Goal: Book appointment/travel/reservation

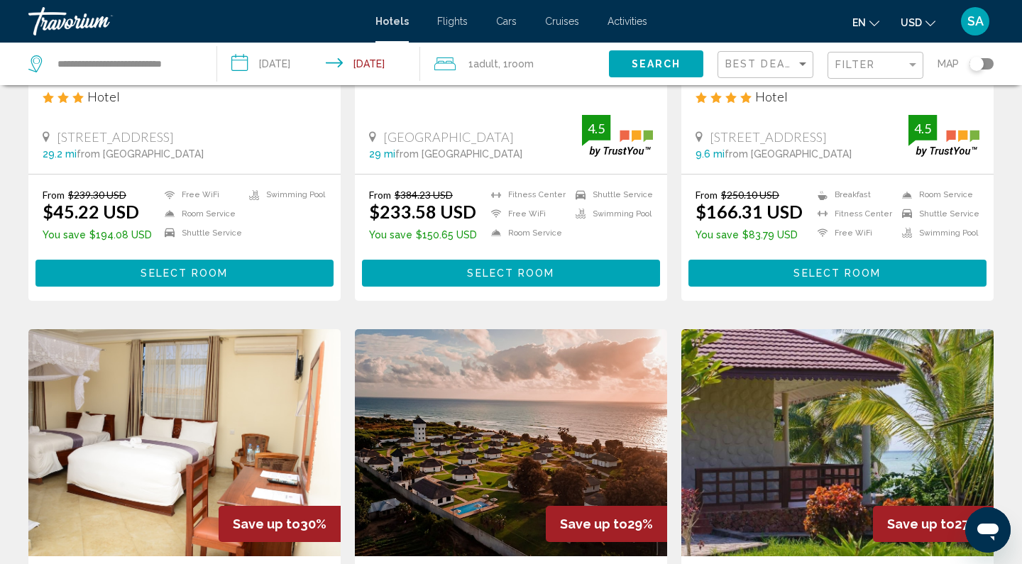
scroll to position [548, 0]
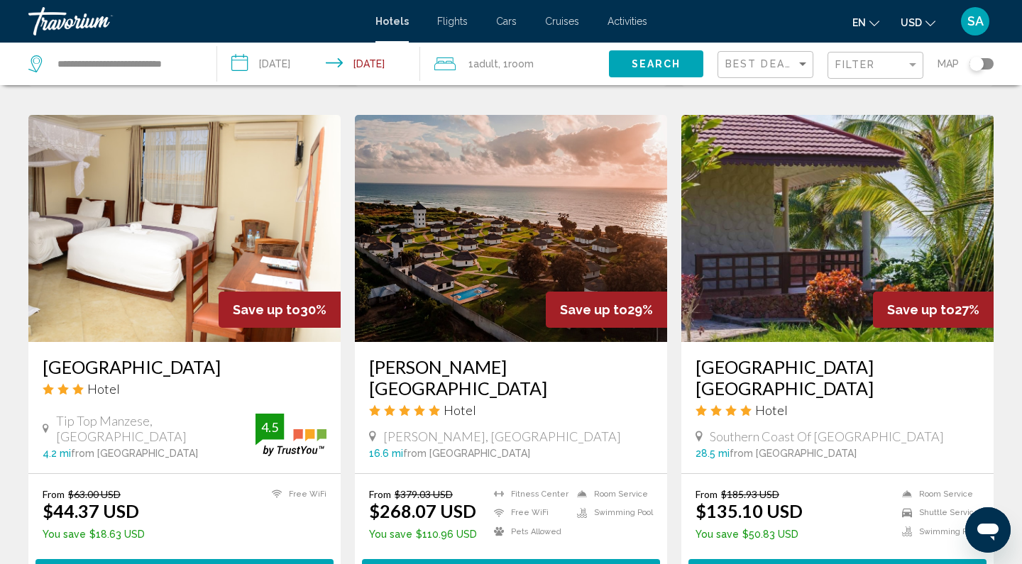
click at [160, 362] on h3 "[GEOGRAPHIC_DATA]" at bounding box center [185, 366] width 284 height 21
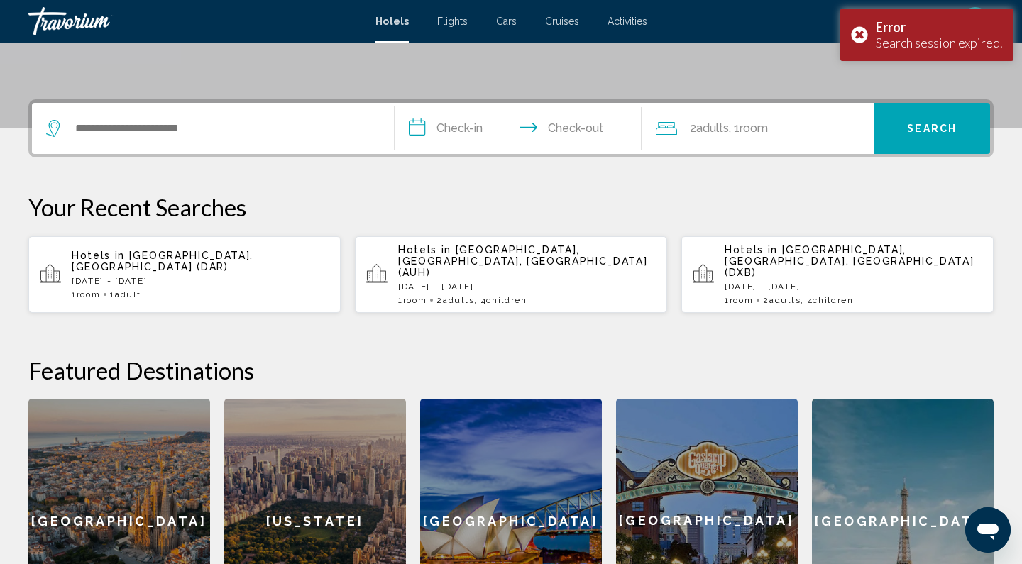
scroll to position [270, 0]
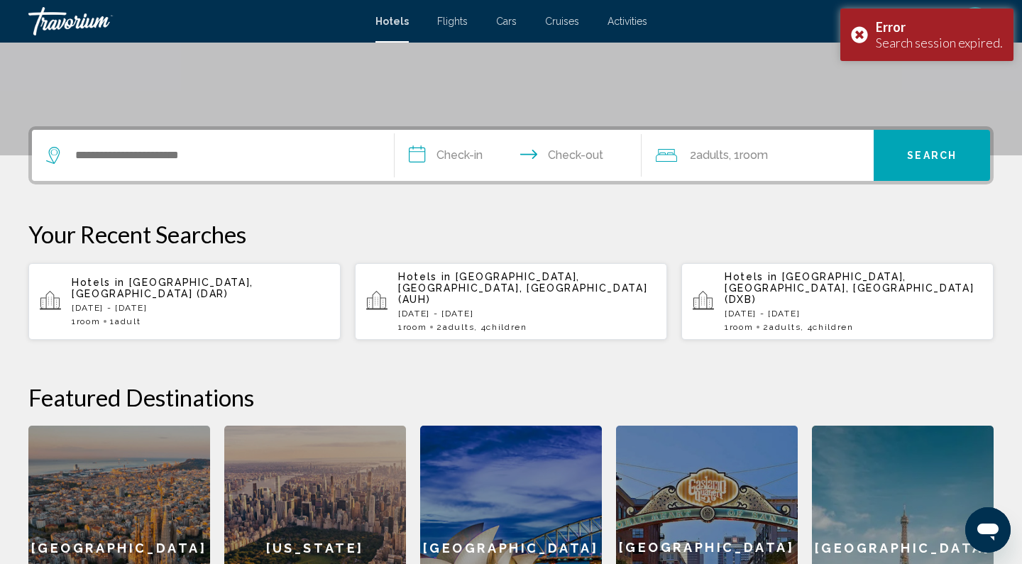
click at [156, 303] on p "[DATE] - [DATE]" at bounding box center [201, 308] width 258 height 10
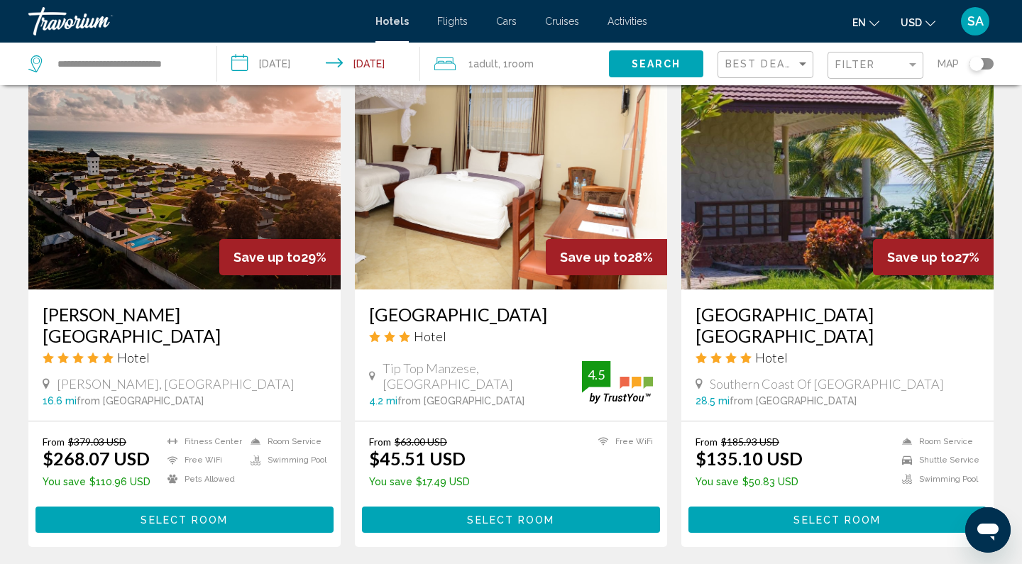
scroll to position [607, 0]
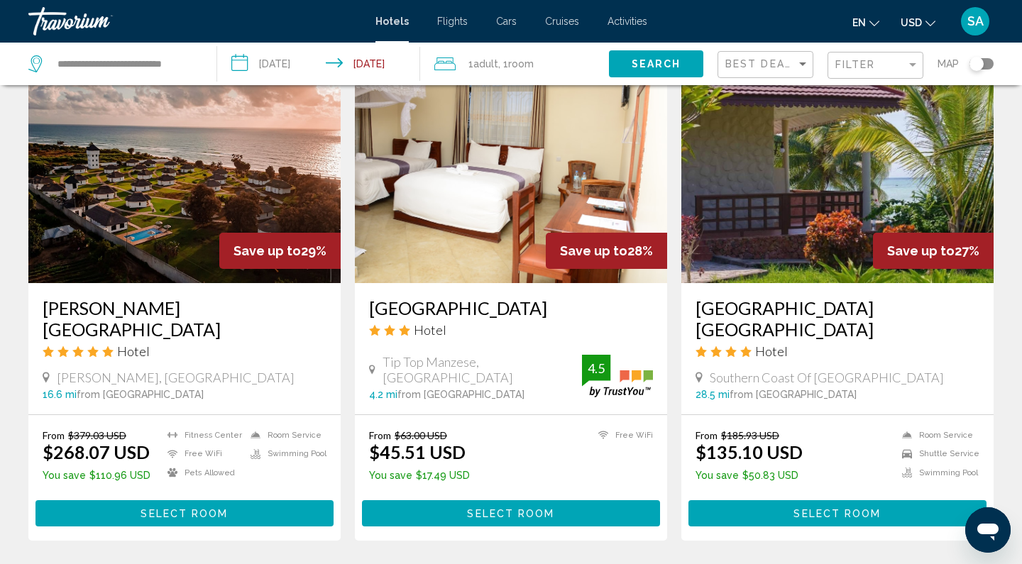
click at [455, 253] on img "Main content" at bounding box center [511, 169] width 312 height 227
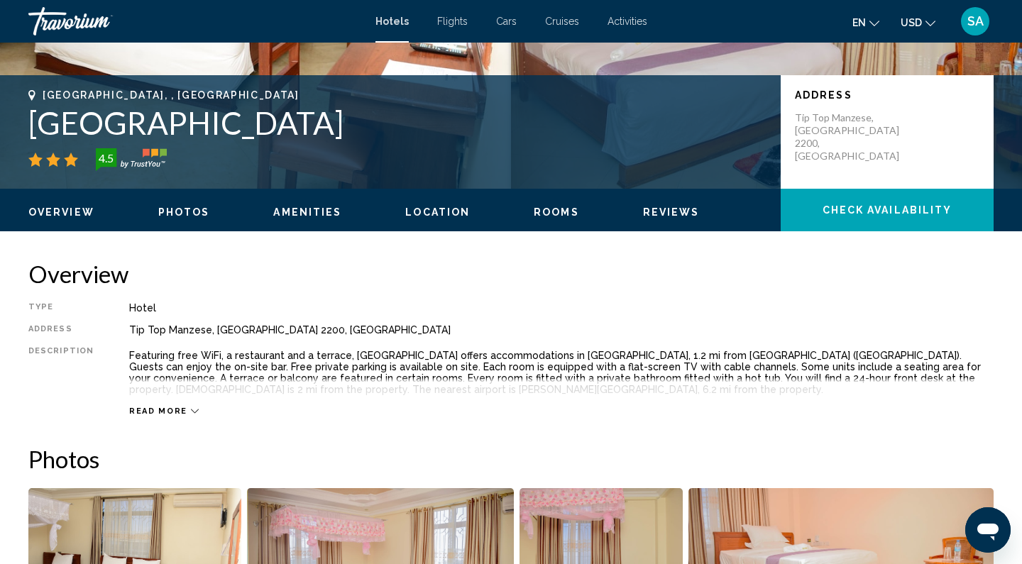
scroll to position [30, 0]
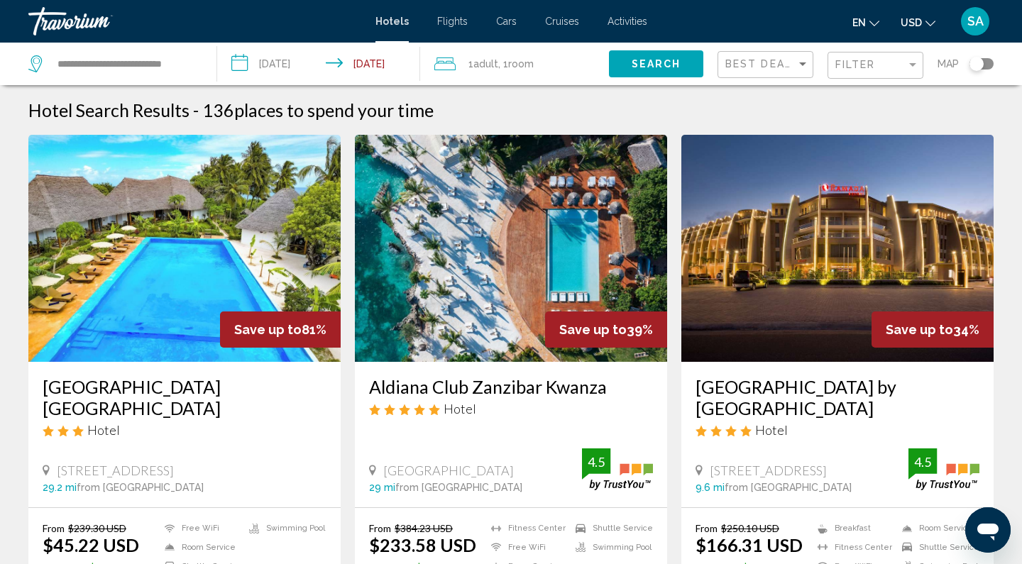
click at [627, 19] on span "Activities" at bounding box center [627, 21] width 40 height 11
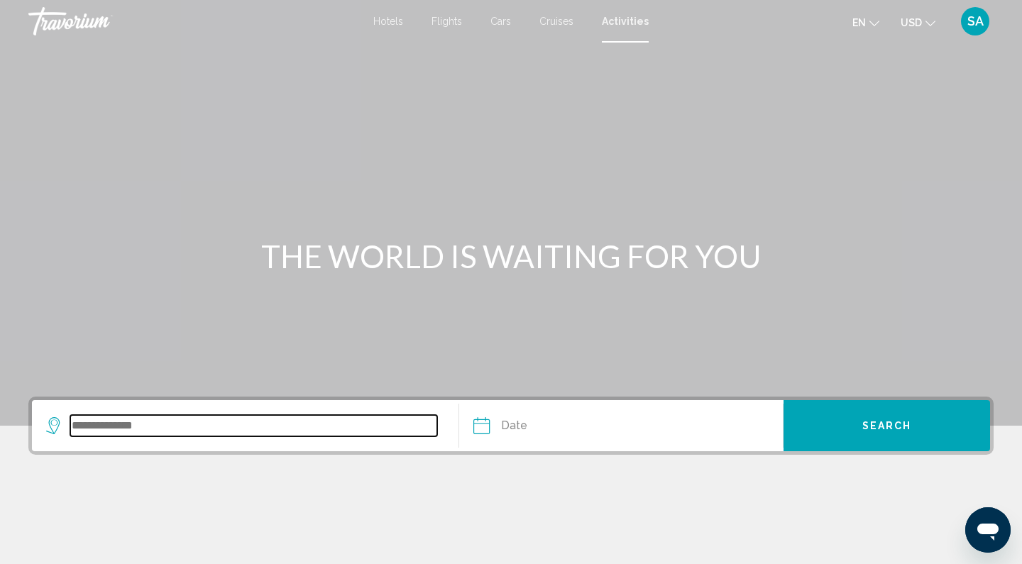
click at [126, 423] on input "Search widget" at bounding box center [253, 425] width 367 height 21
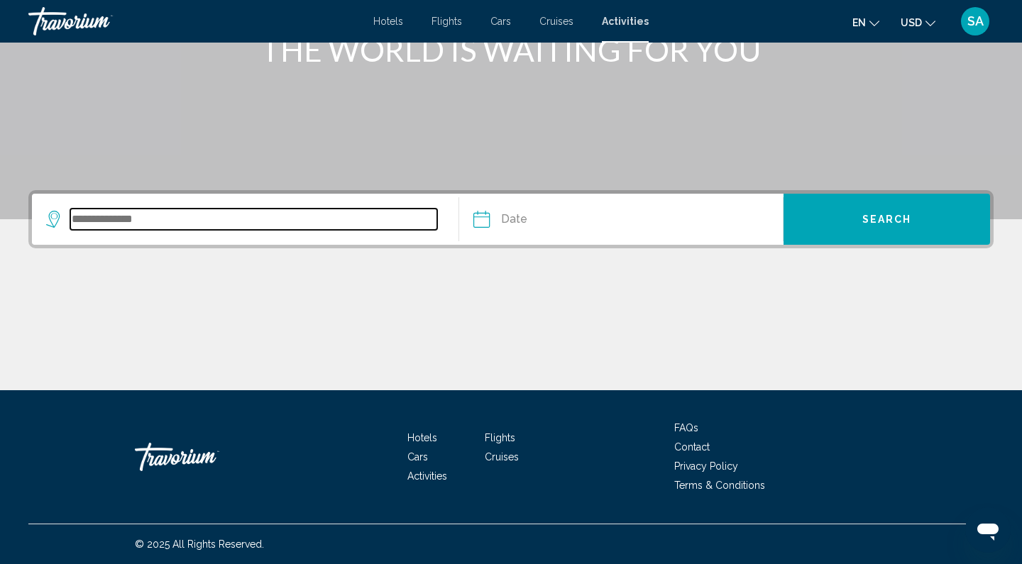
type input "*"
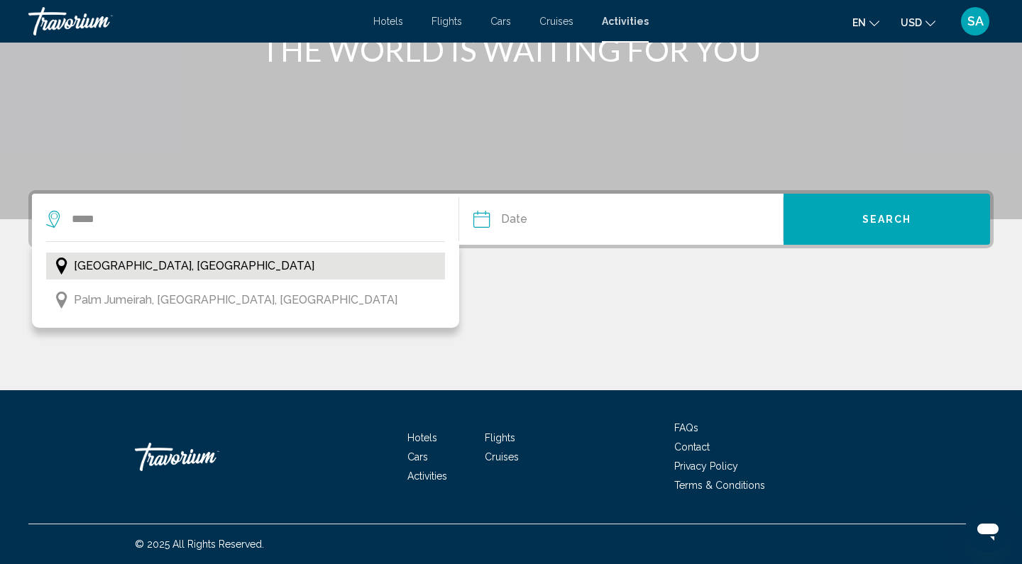
click at [142, 270] on span "[GEOGRAPHIC_DATA], [GEOGRAPHIC_DATA]" at bounding box center [194, 266] width 241 height 20
type input "**********"
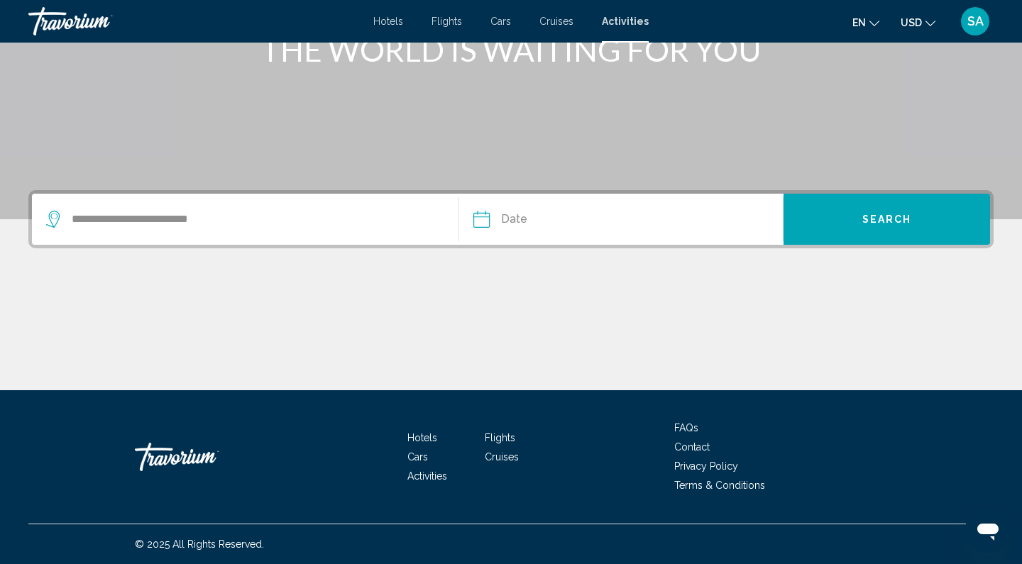
click at [532, 216] on input "Date" at bounding box center [550, 221] width 160 height 55
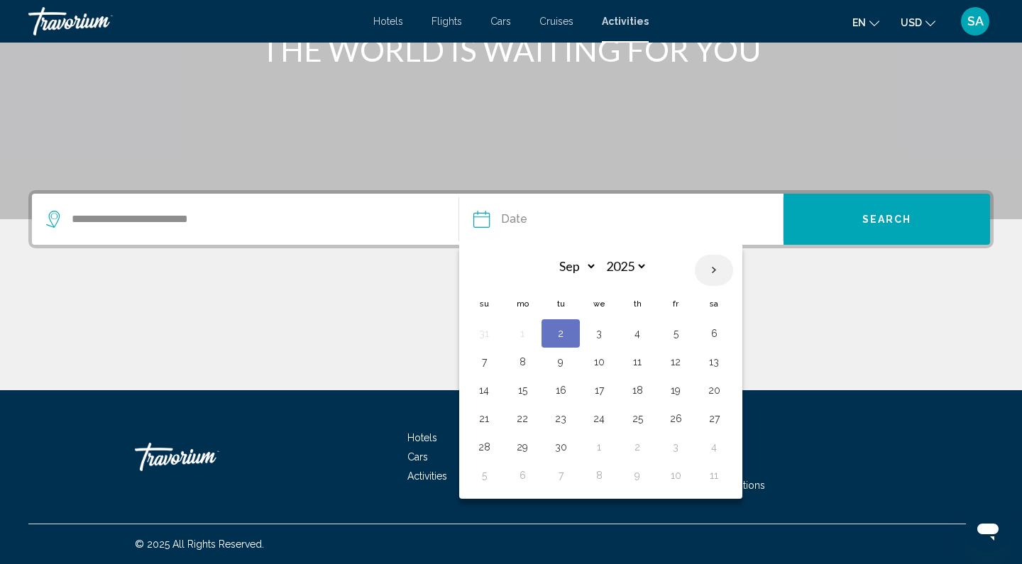
click at [715, 271] on th "Next month" at bounding box center [714, 270] width 38 height 31
select select "*"
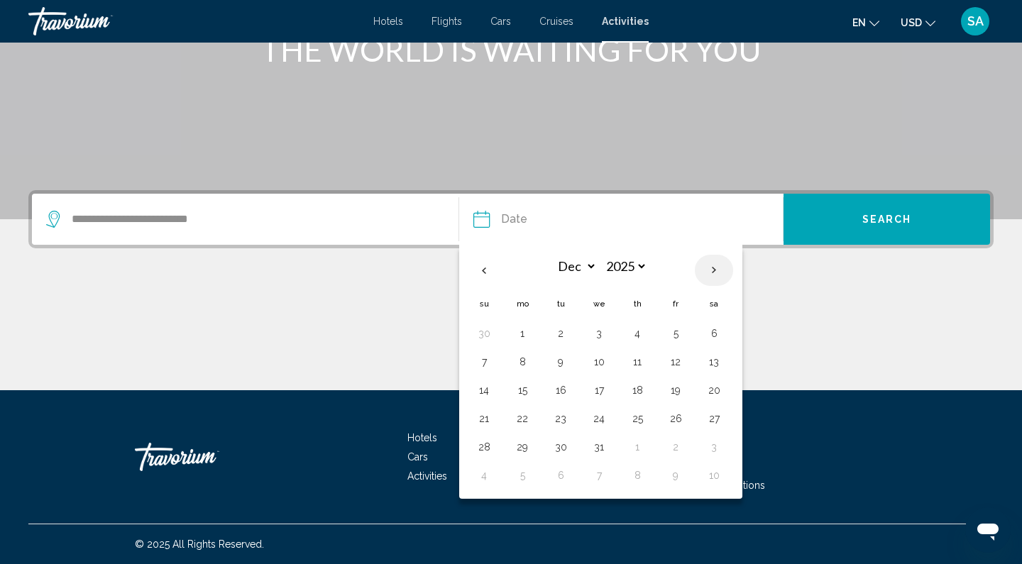
select select "****"
click at [715, 271] on th "Next month" at bounding box center [714, 270] width 38 height 31
select select "*"
click at [486, 362] on button "1" at bounding box center [484, 362] width 23 height 20
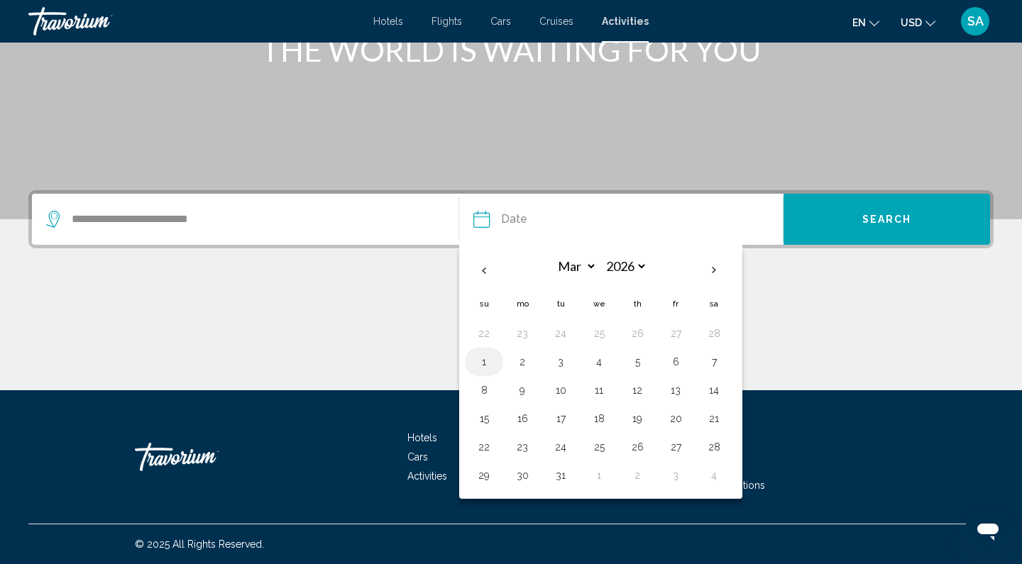
type input "**********"
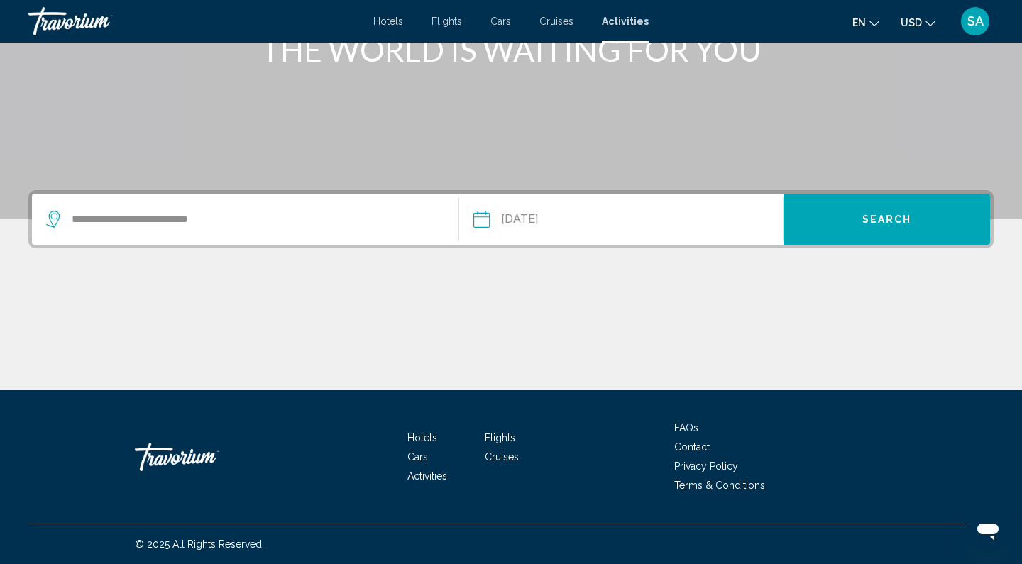
click at [896, 214] on span "Search" at bounding box center [887, 219] width 50 height 11
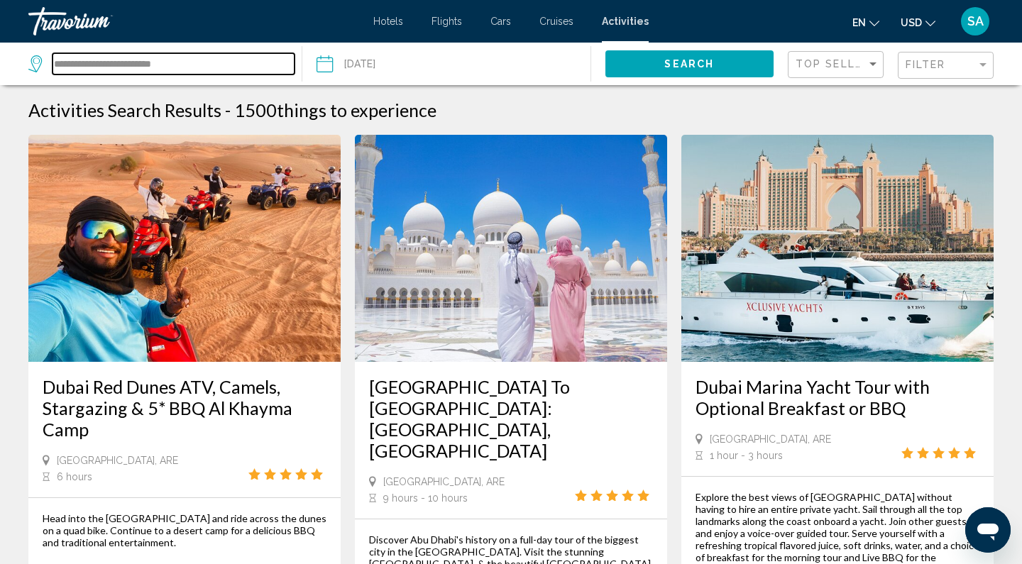
click at [173, 66] on input "**********" at bounding box center [174, 63] width 242 height 21
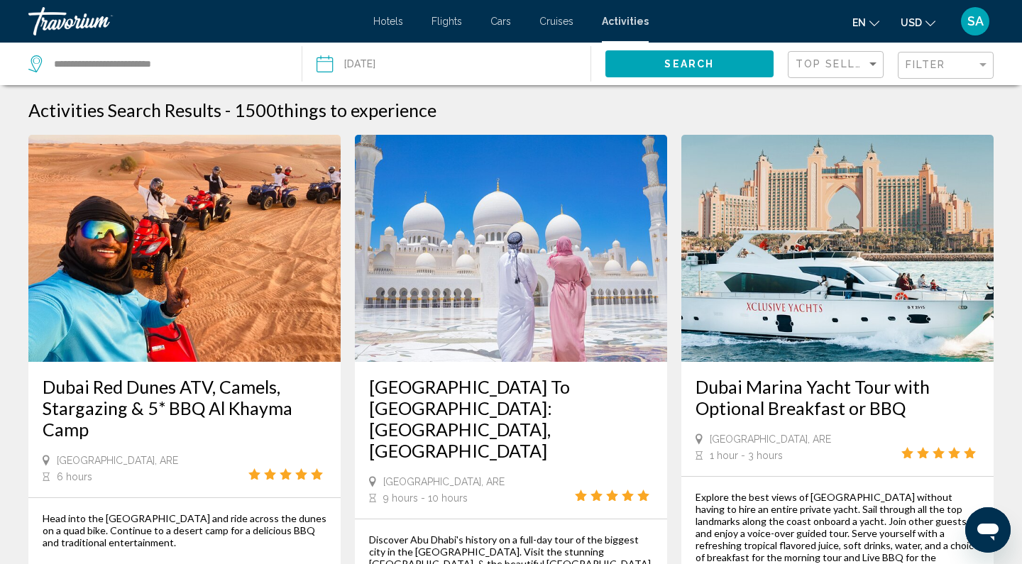
click at [497, 59] on button "Date [DATE] Sep *** *** *** *** *** *** *** *** *** *** *** *** 2025 **** **** …" at bounding box center [453, 64] width 273 height 43
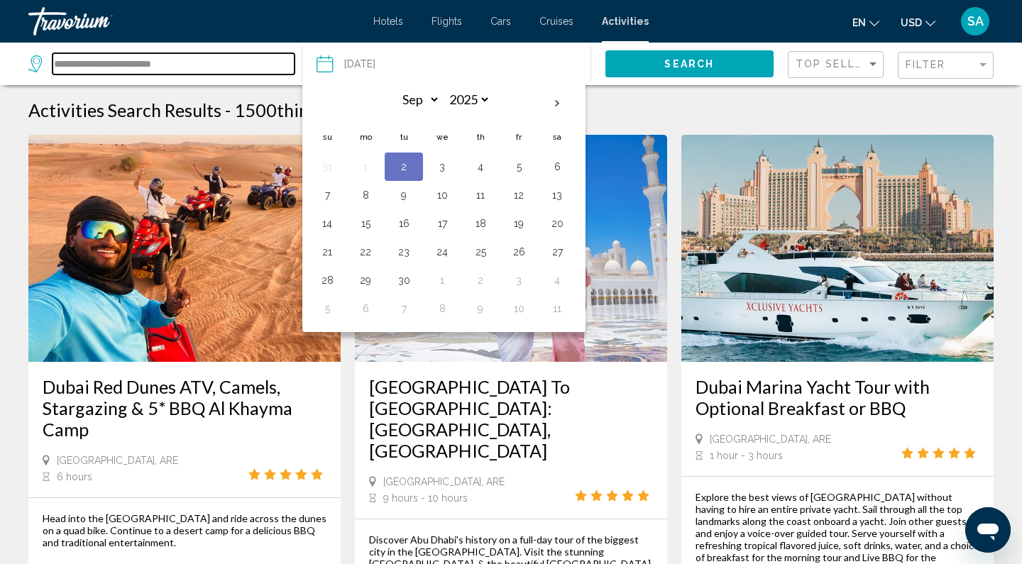
click at [262, 58] on input "**********" at bounding box center [174, 63] width 242 height 21
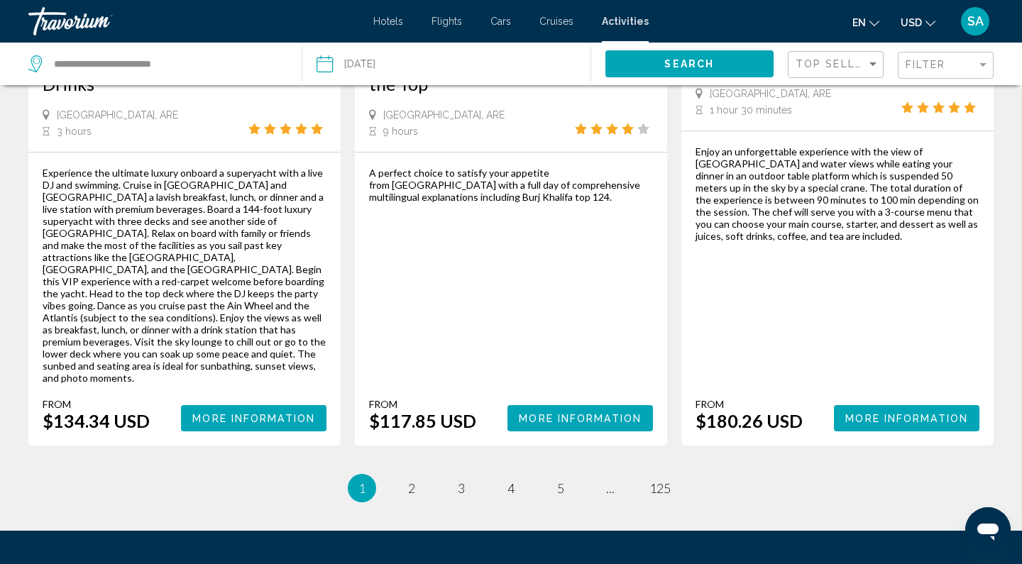
scroll to position [2357, 0]
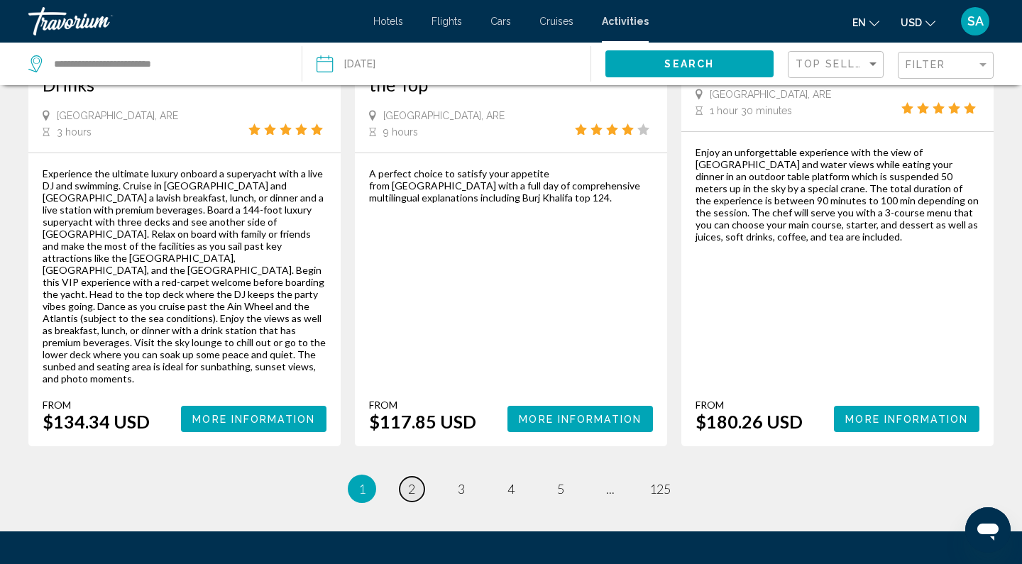
click at [417, 477] on link "page 2" at bounding box center [412, 489] width 25 height 25
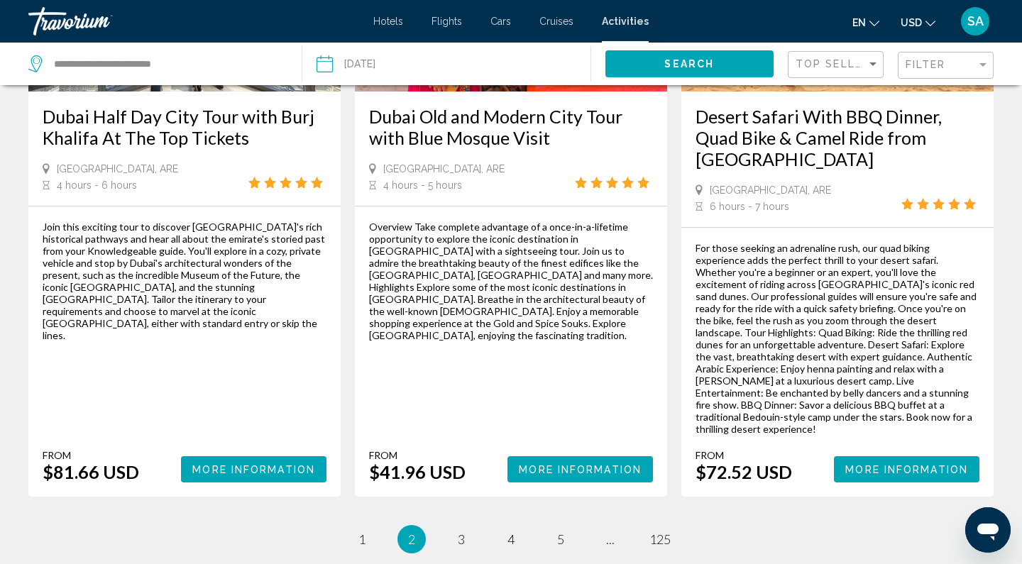
scroll to position [2239, 0]
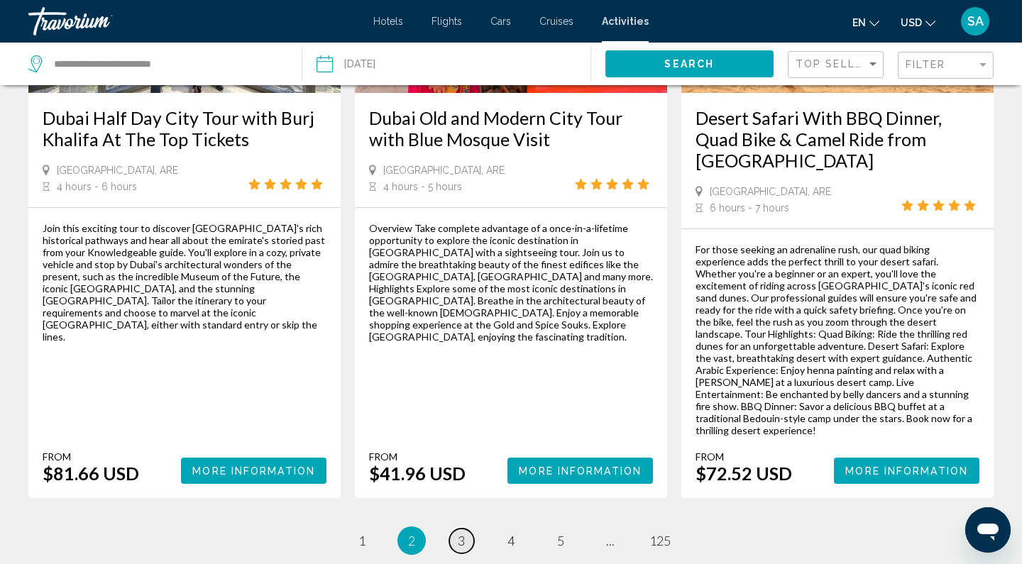
click at [463, 533] on span "3" at bounding box center [461, 541] width 7 height 16
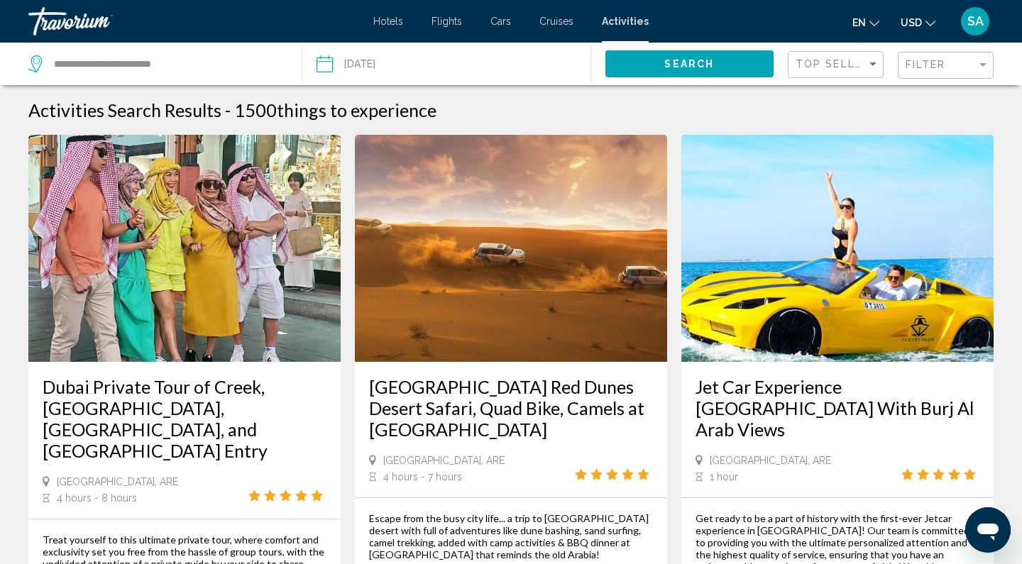
click at [391, 22] on span "Hotels" at bounding box center [388, 21] width 30 height 11
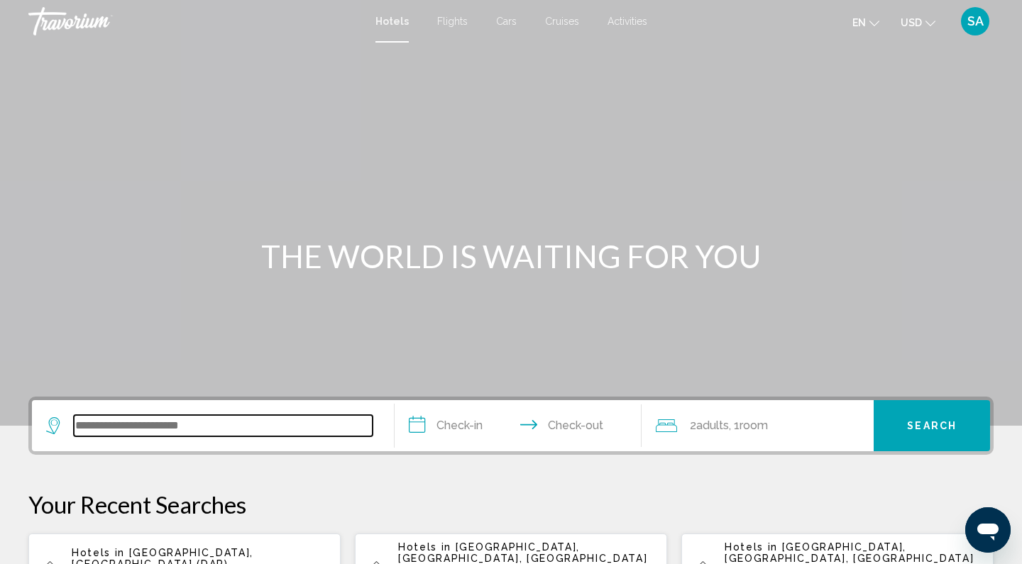
click at [124, 422] on input "Search widget" at bounding box center [223, 425] width 299 height 21
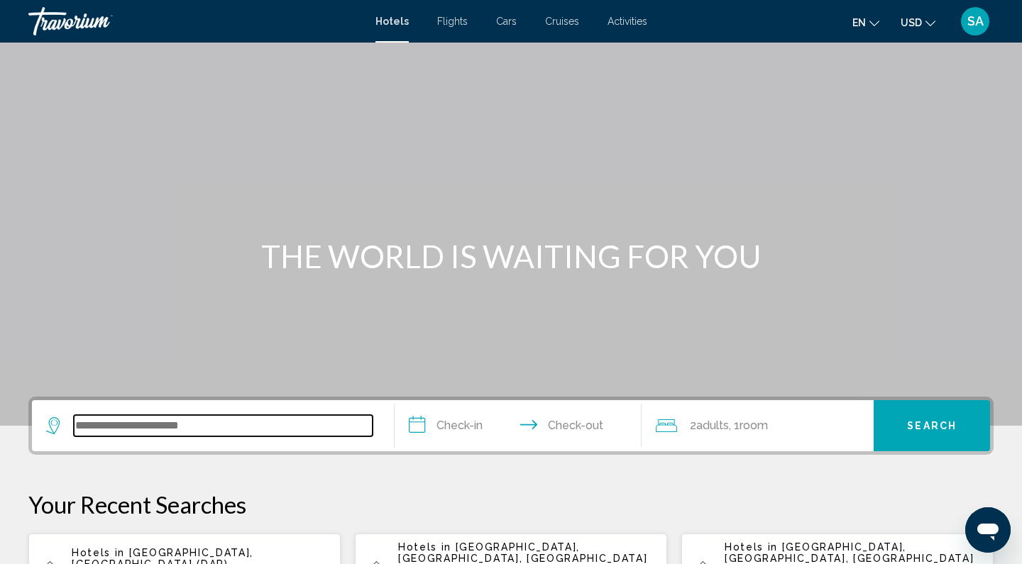
scroll to position [351, 0]
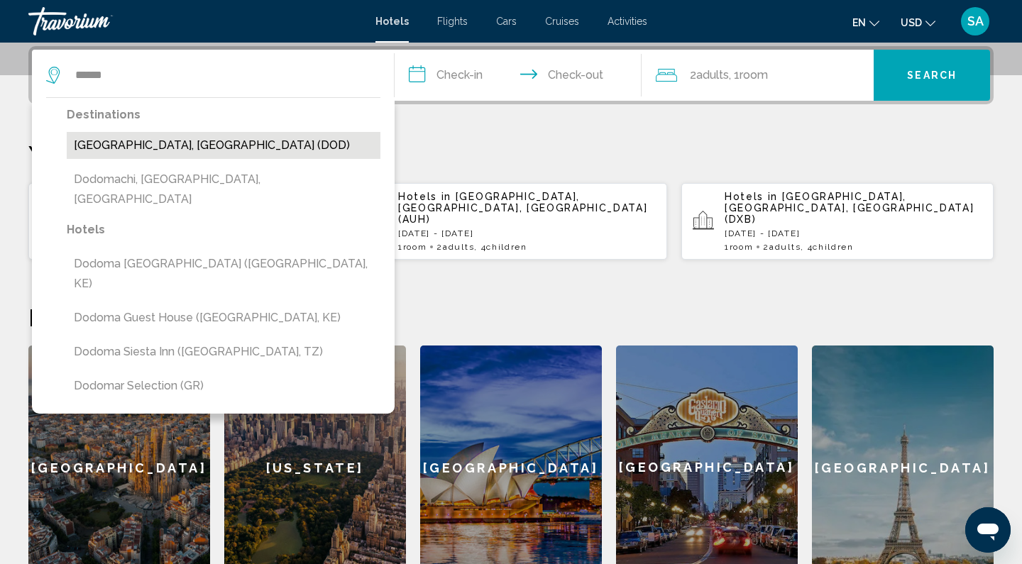
click at [152, 151] on button "[GEOGRAPHIC_DATA], [GEOGRAPHIC_DATA] (DOD)" at bounding box center [224, 145] width 314 height 27
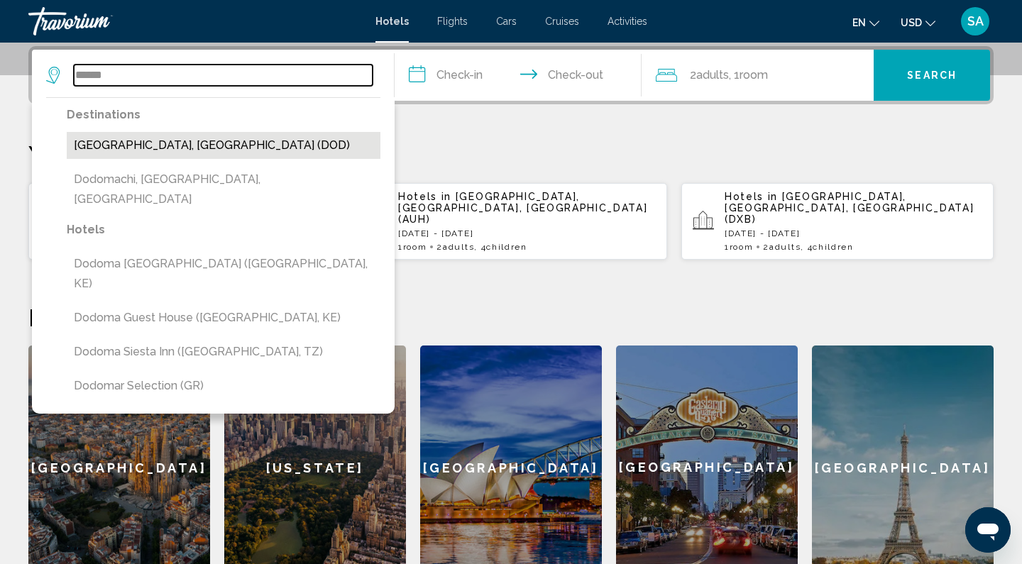
type input "**********"
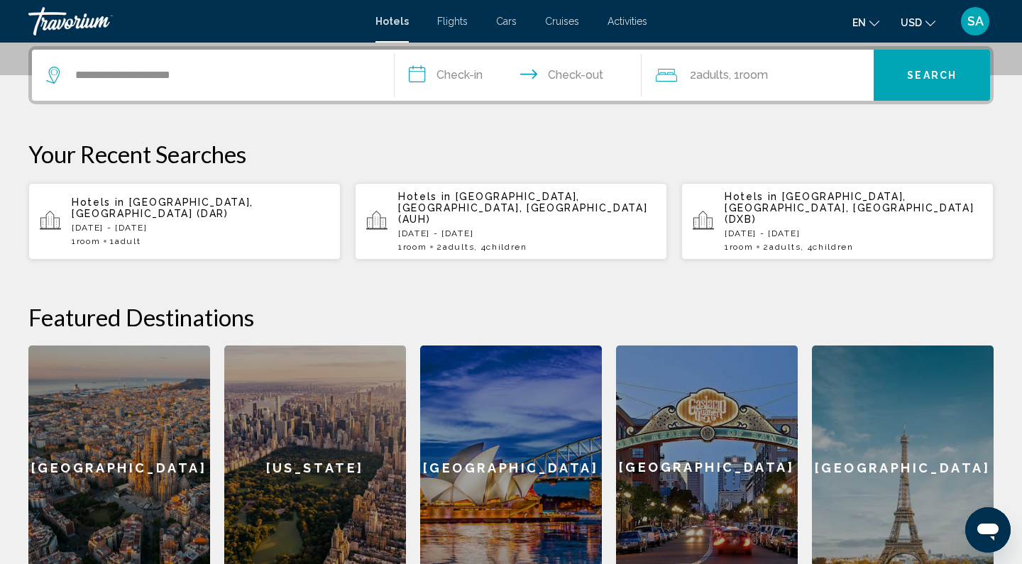
click at [470, 73] on input "**********" at bounding box center [521, 77] width 253 height 55
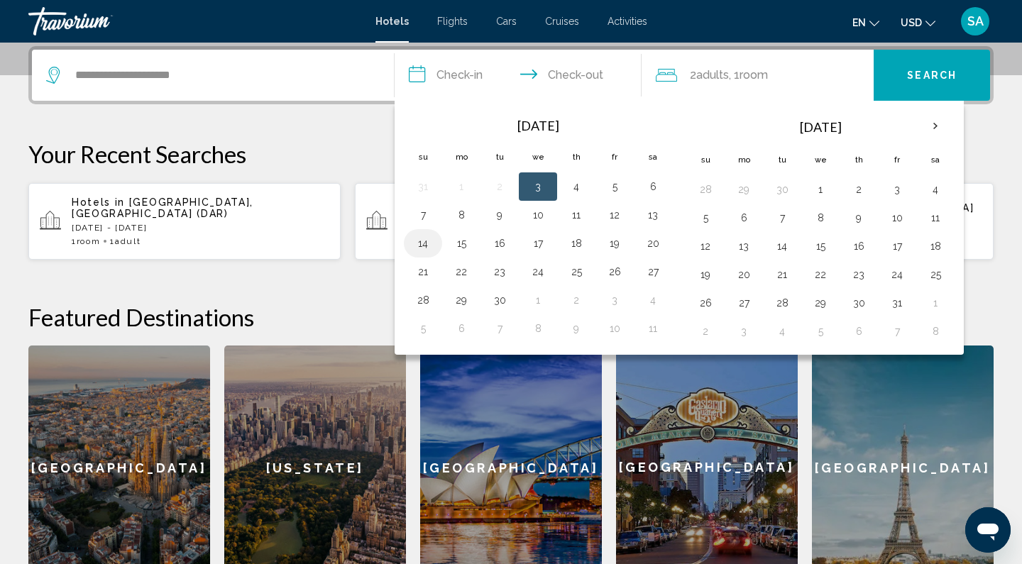
click at [431, 242] on button "14" at bounding box center [423, 243] width 23 height 20
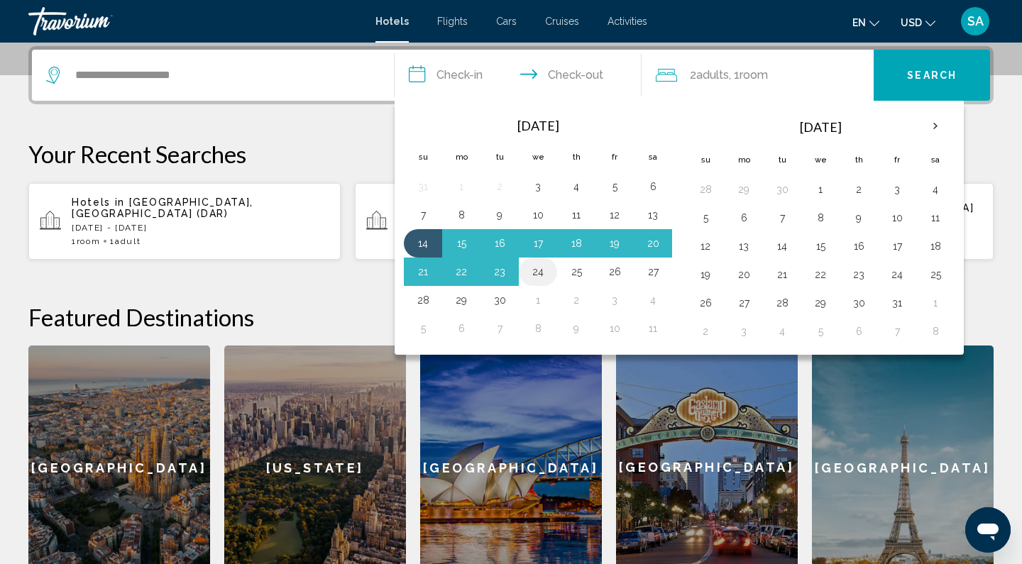
click at [537, 273] on button "24" at bounding box center [538, 272] width 23 height 20
type input "**********"
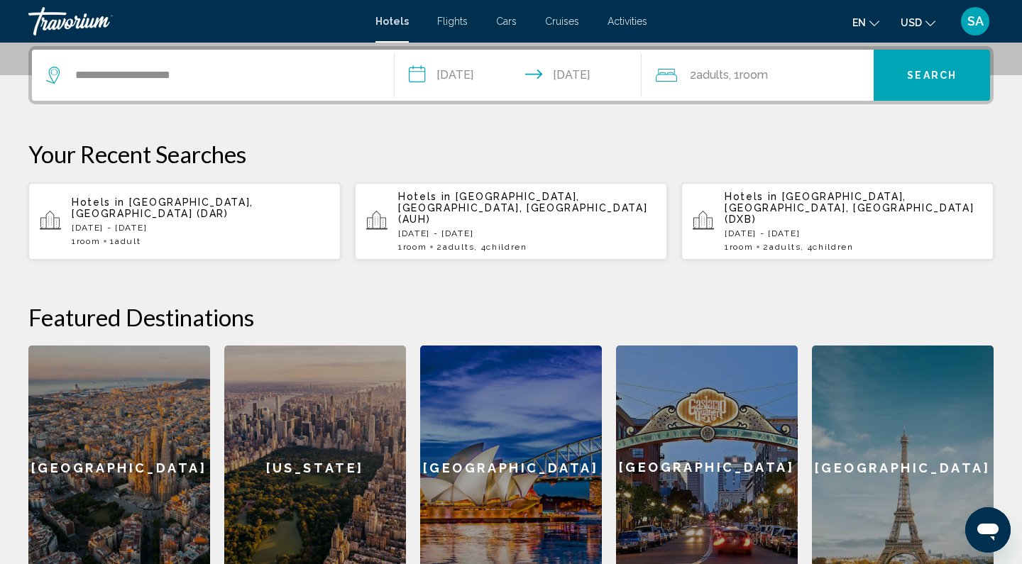
click at [757, 79] on span "Room" at bounding box center [753, 74] width 28 height 13
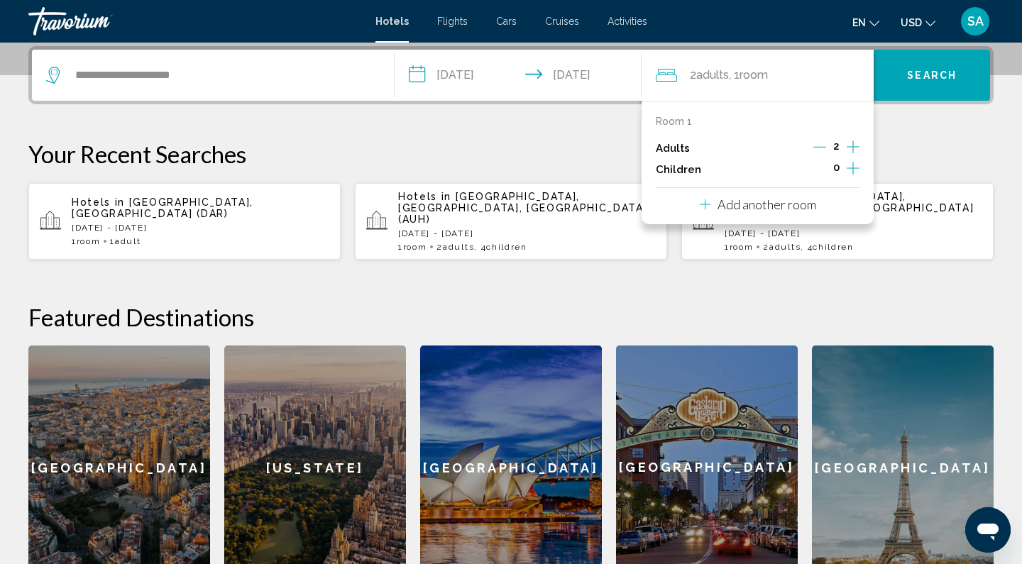
click at [730, 143] on div "Adults 2" at bounding box center [758, 148] width 204 height 21
click at [825, 149] on icon "Decrement adults" at bounding box center [819, 147] width 13 height 13
click at [931, 72] on span "Search" at bounding box center [932, 75] width 50 height 11
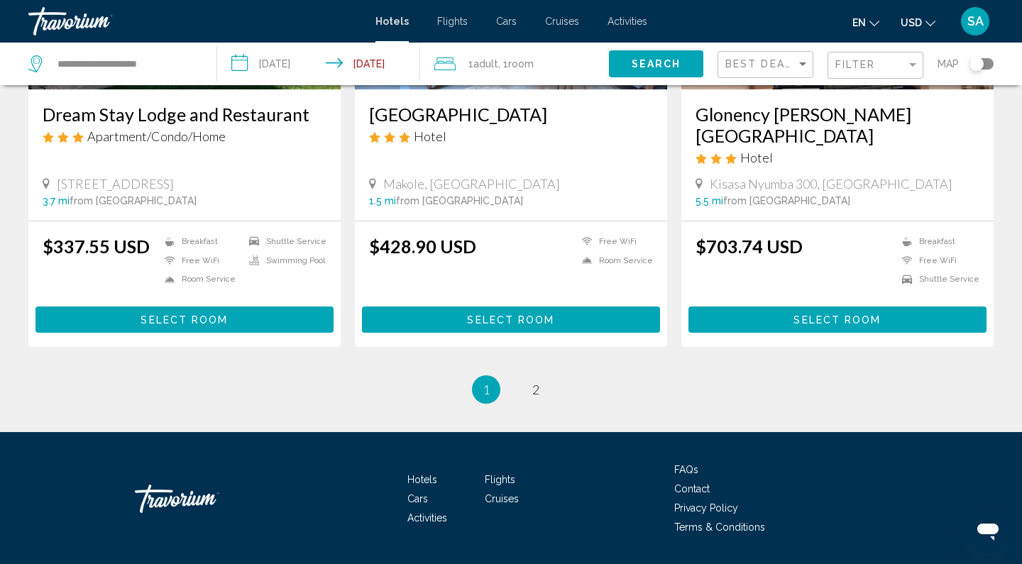
scroll to position [1815, 0]
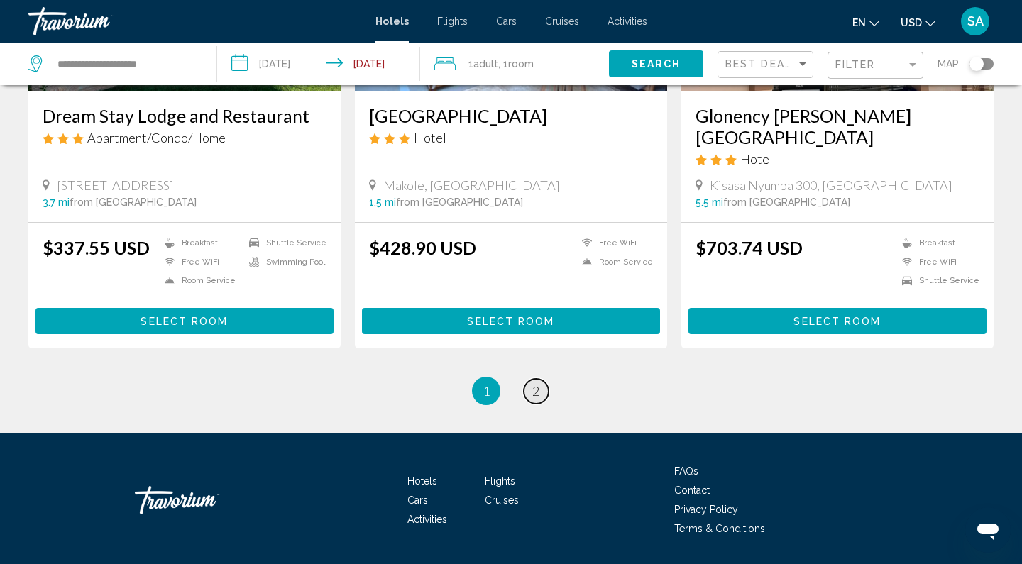
click at [539, 383] on span "2" at bounding box center [535, 391] width 7 height 16
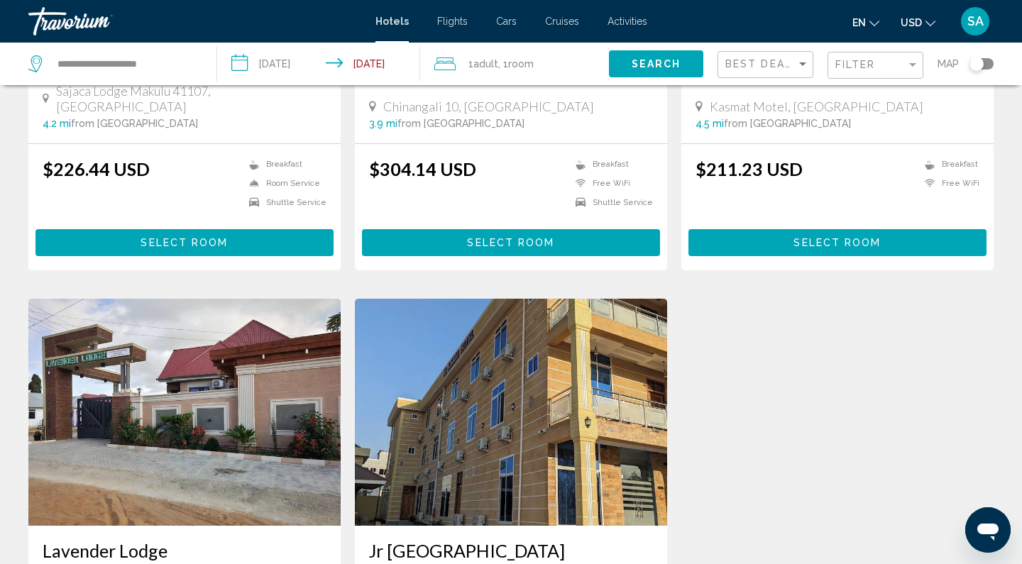
scroll to position [608, 0]
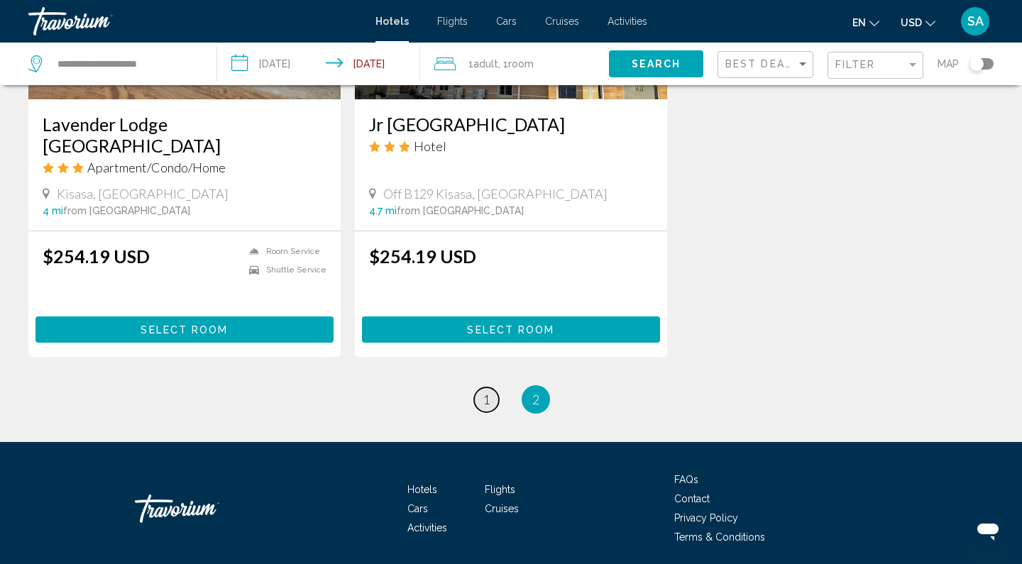
click at [480, 387] on link "page 1" at bounding box center [486, 399] width 25 height 25
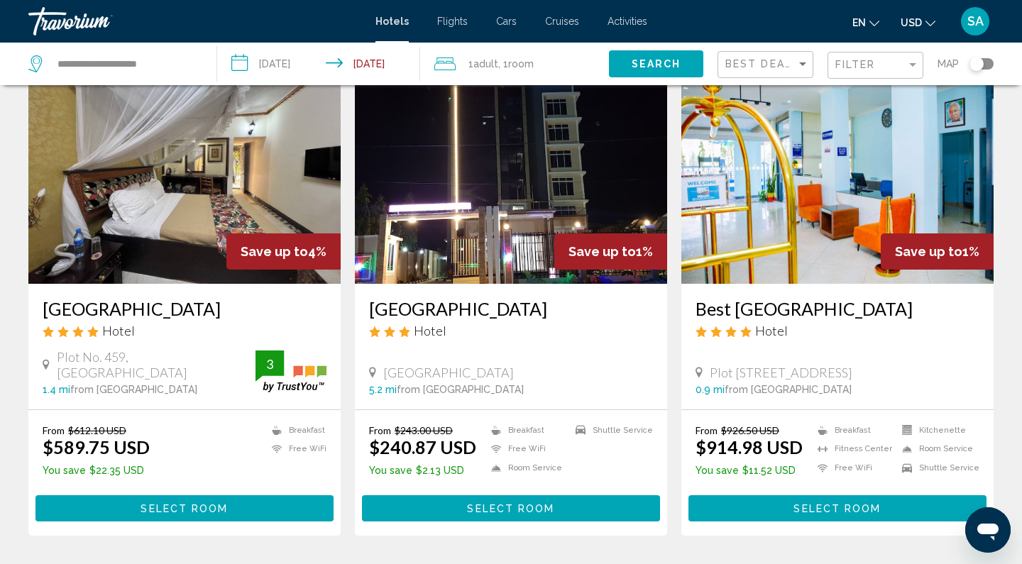
scroll to position [85, 0]
